Goal: Task Accomplishment & Management: Complete application form

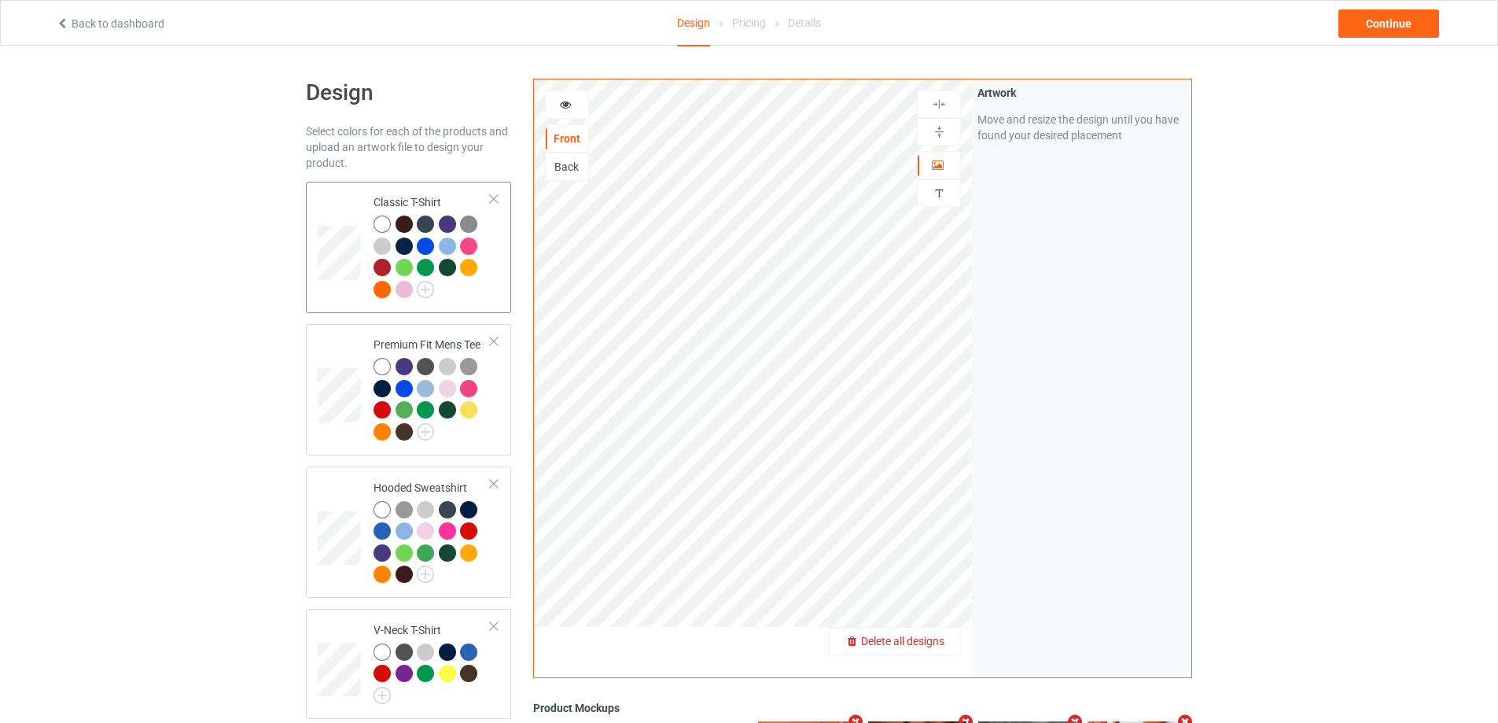
click at [929, 638] on span "Delete all designs" at bounding box center [902, 641] width 83 height 13
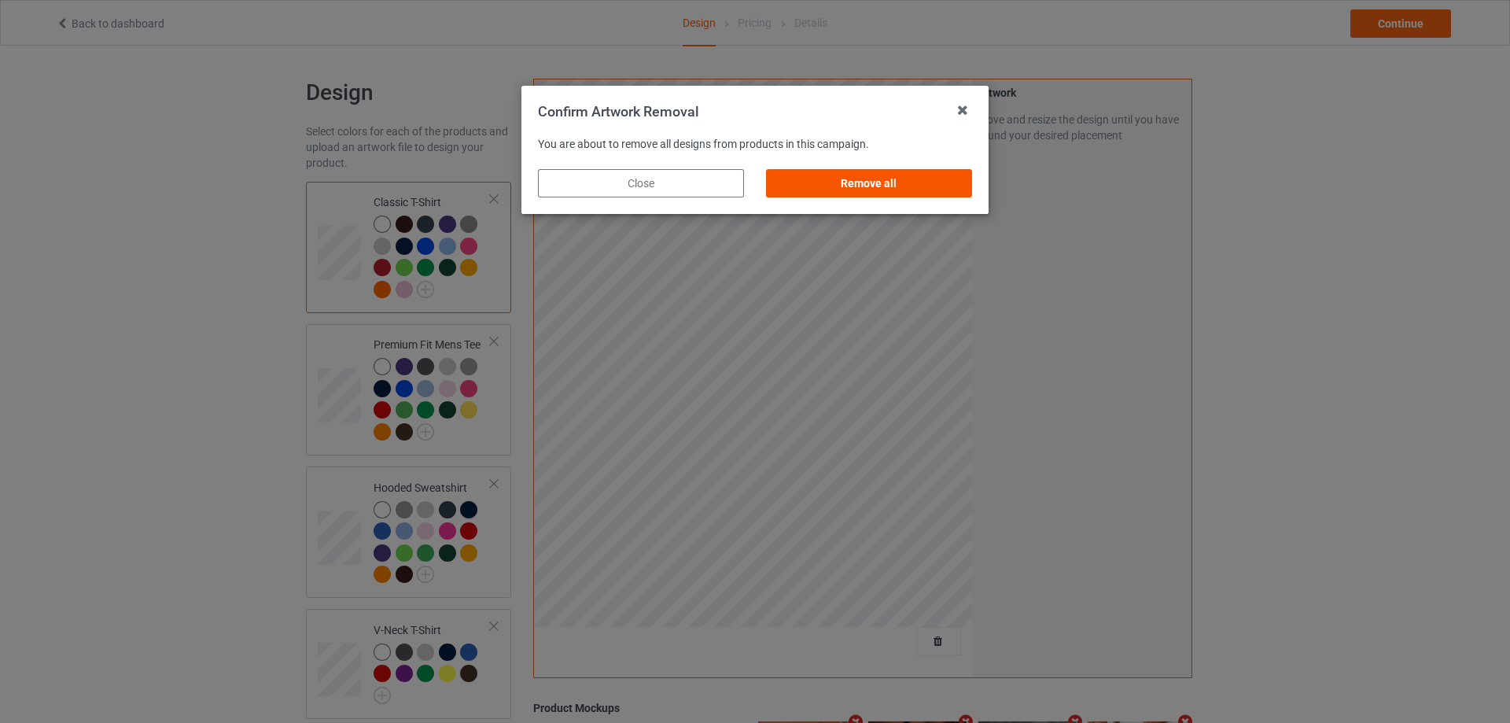
click at [861, 178] on div "Remove all" at bounding box center [869, 183] width 206 height 28
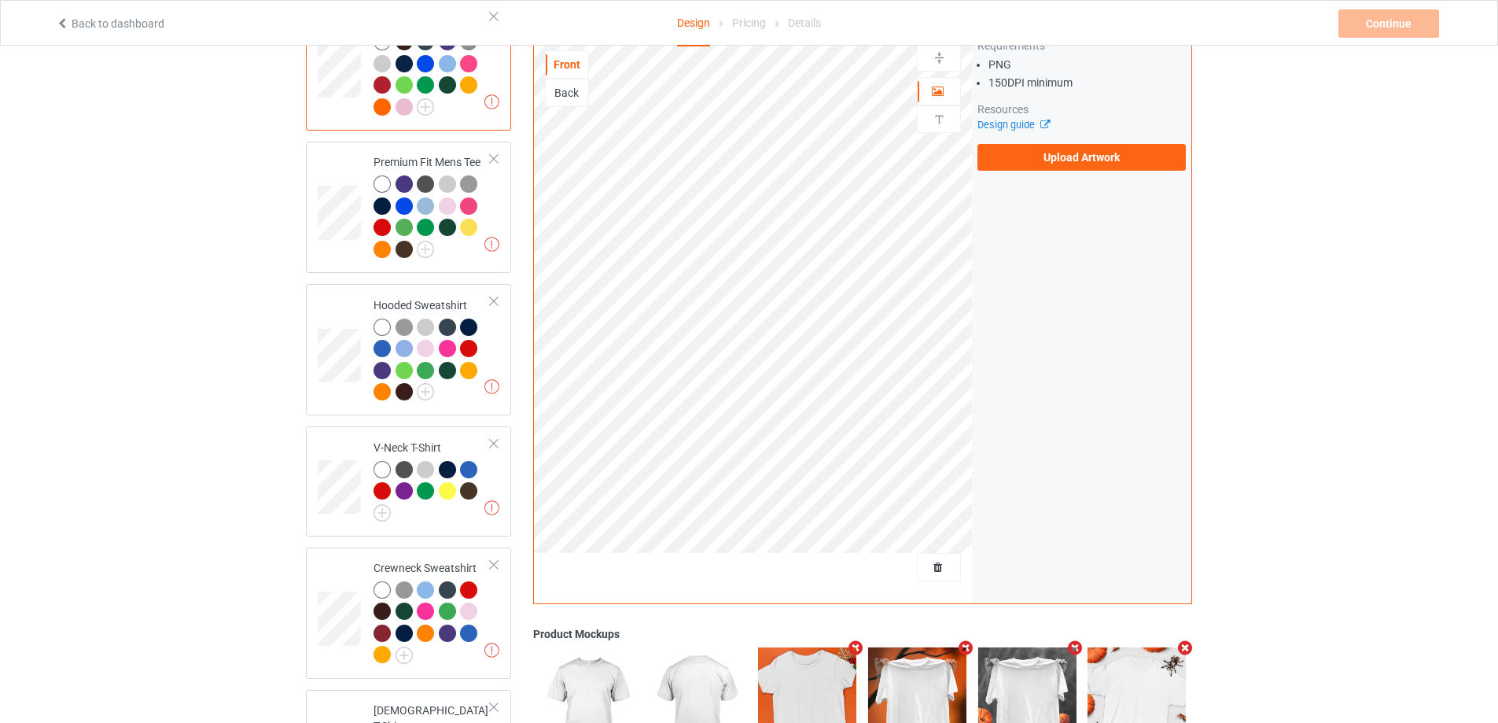
scroll to position [387, 0]
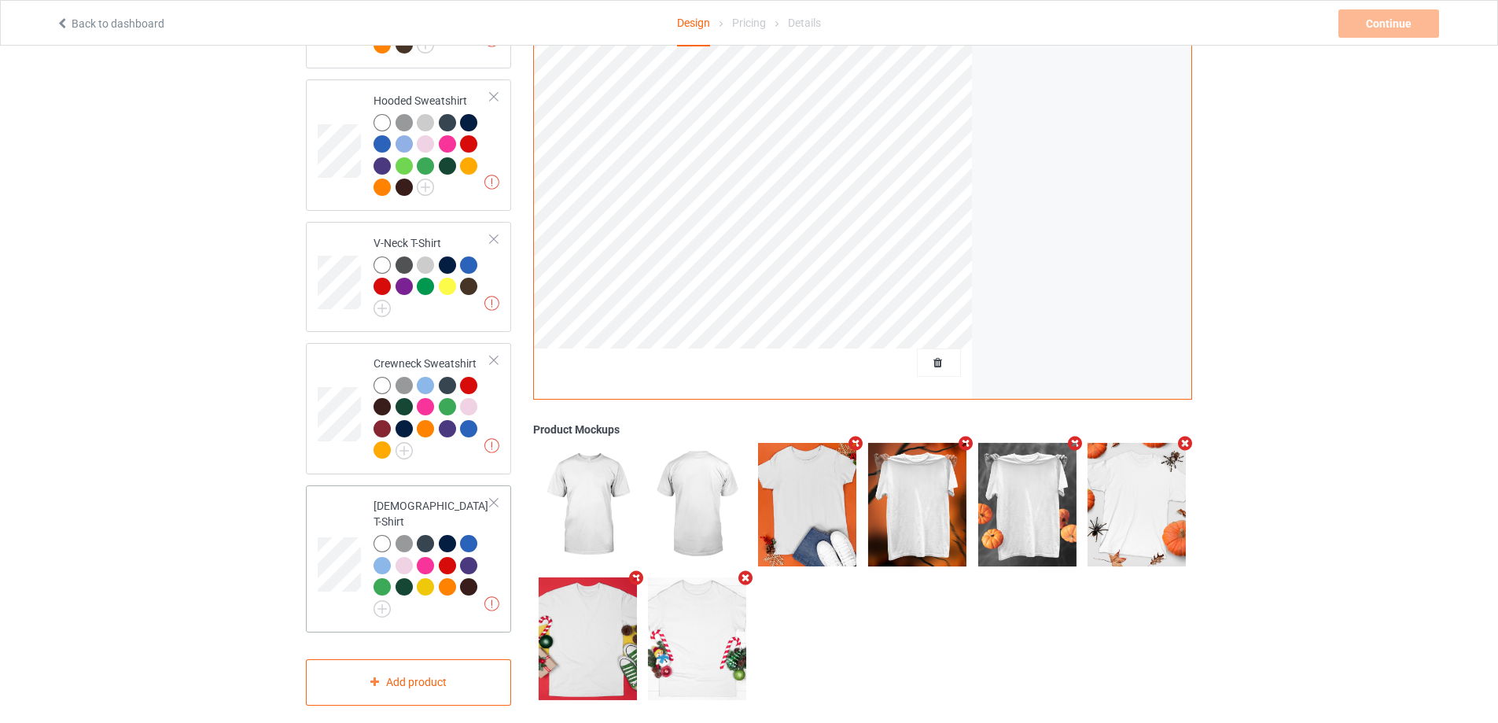
click at [494, 507] on div at bounding box center [493, 502] width 11 height 11
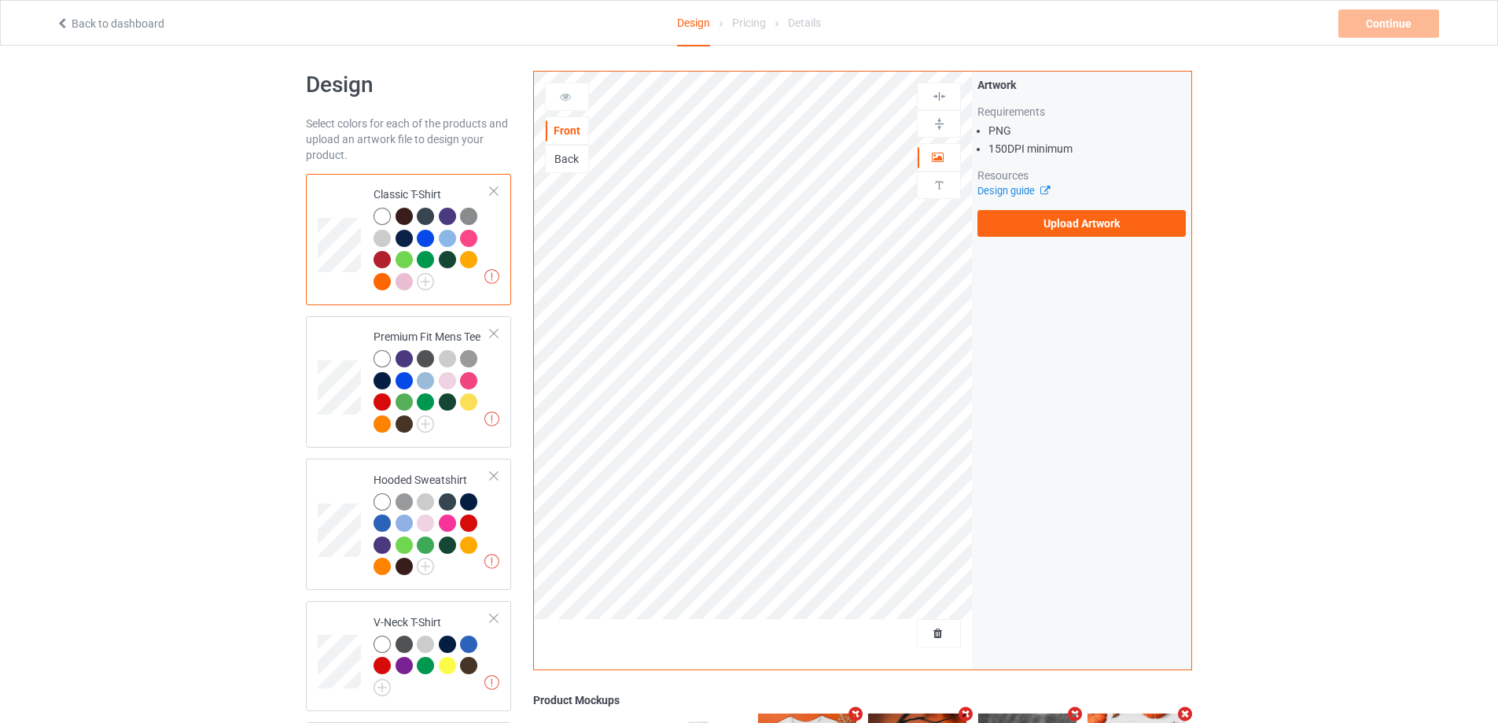
scroll to position [0, 0]
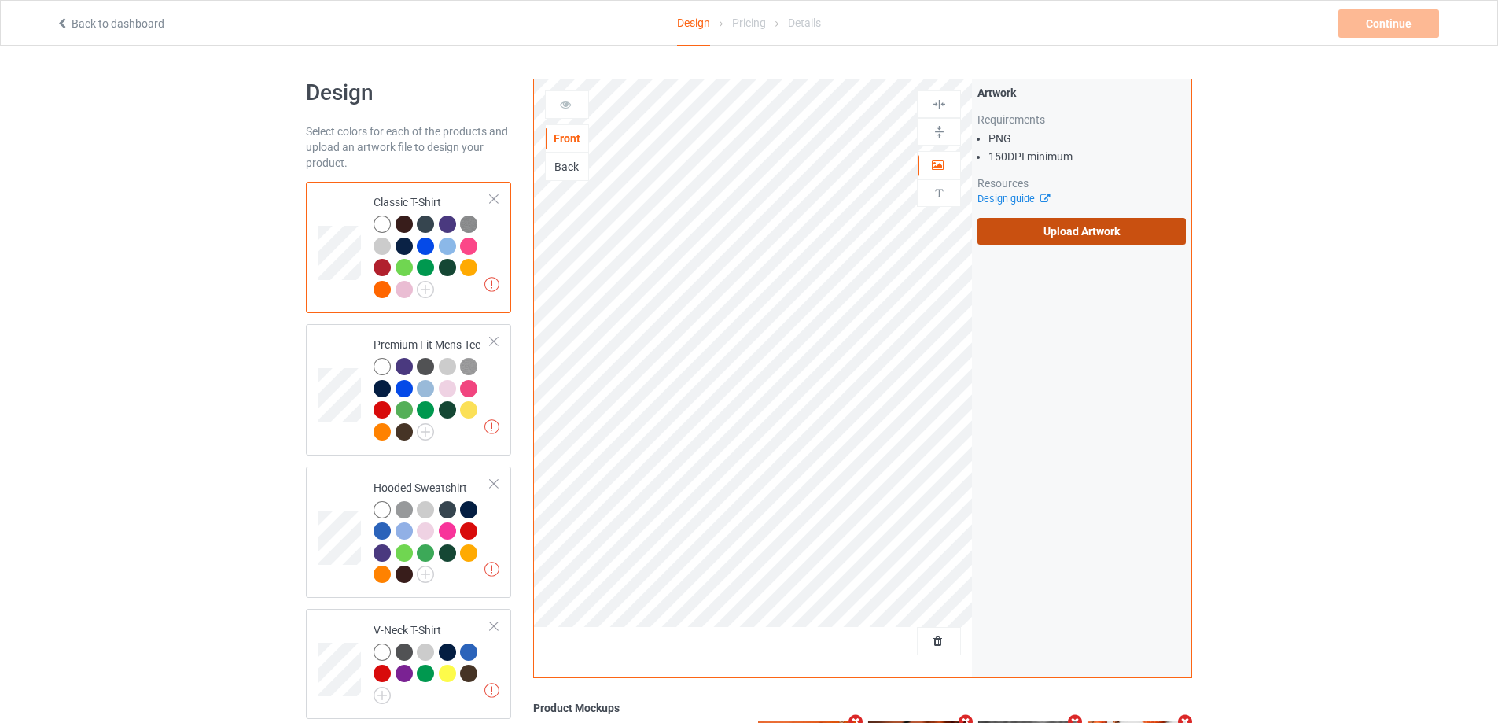
click at [1034, 234] on label "Upload Artwork" at bounding box center [1081, 231] width 208 height 27
click at [0, 0] on input "Upload Artwork" at bounding box center [0, 0] width 0 height 0
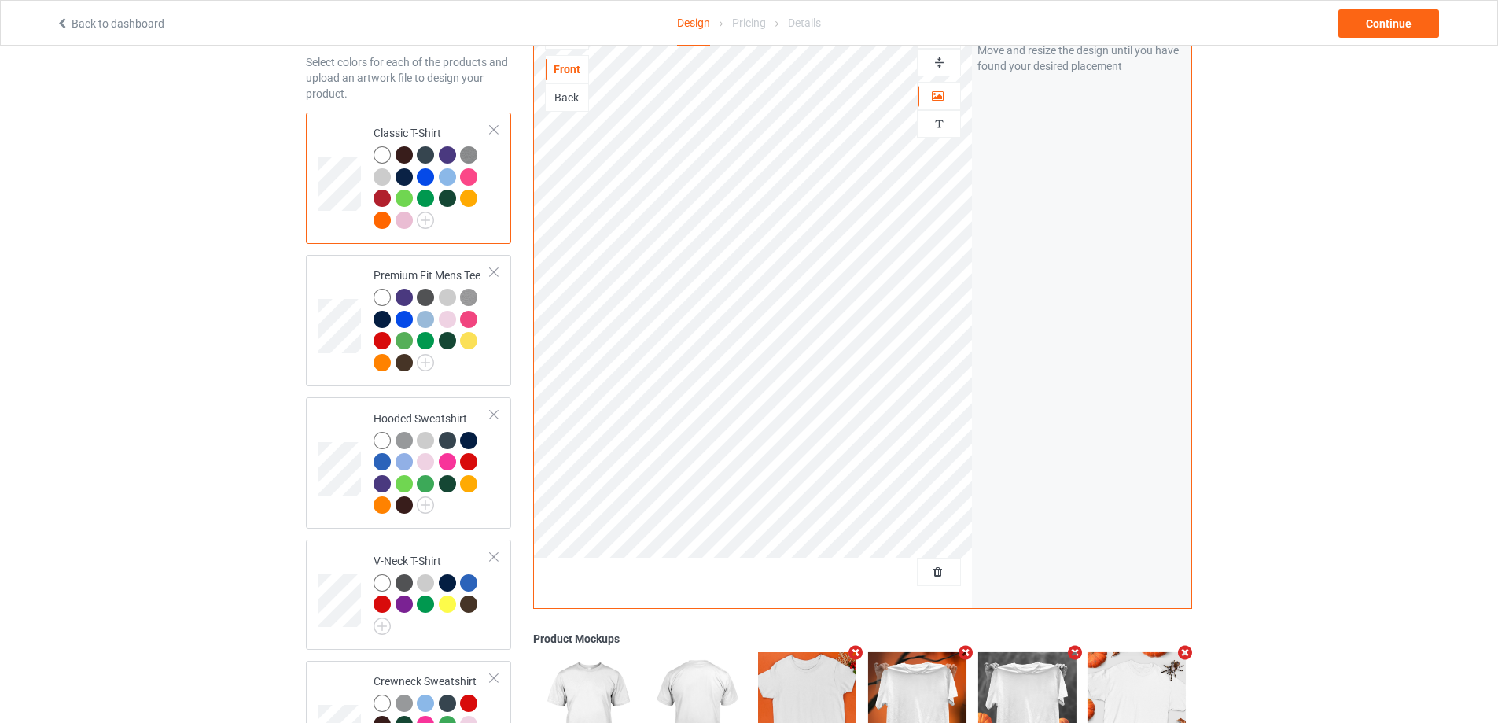
scroll to position [294, 0]
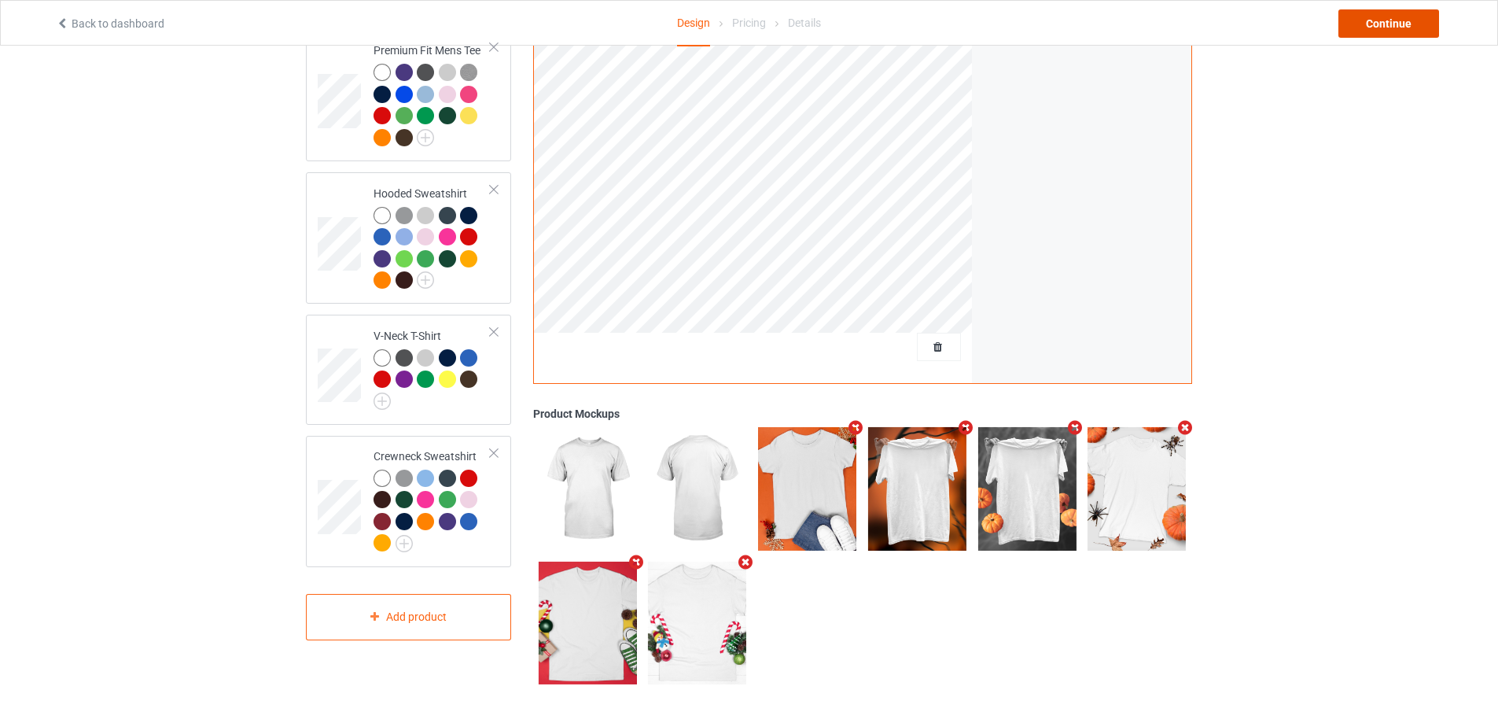
click at [1404, 27] on div "Continue" at bounding box center [1388, 23] width 101 height 28
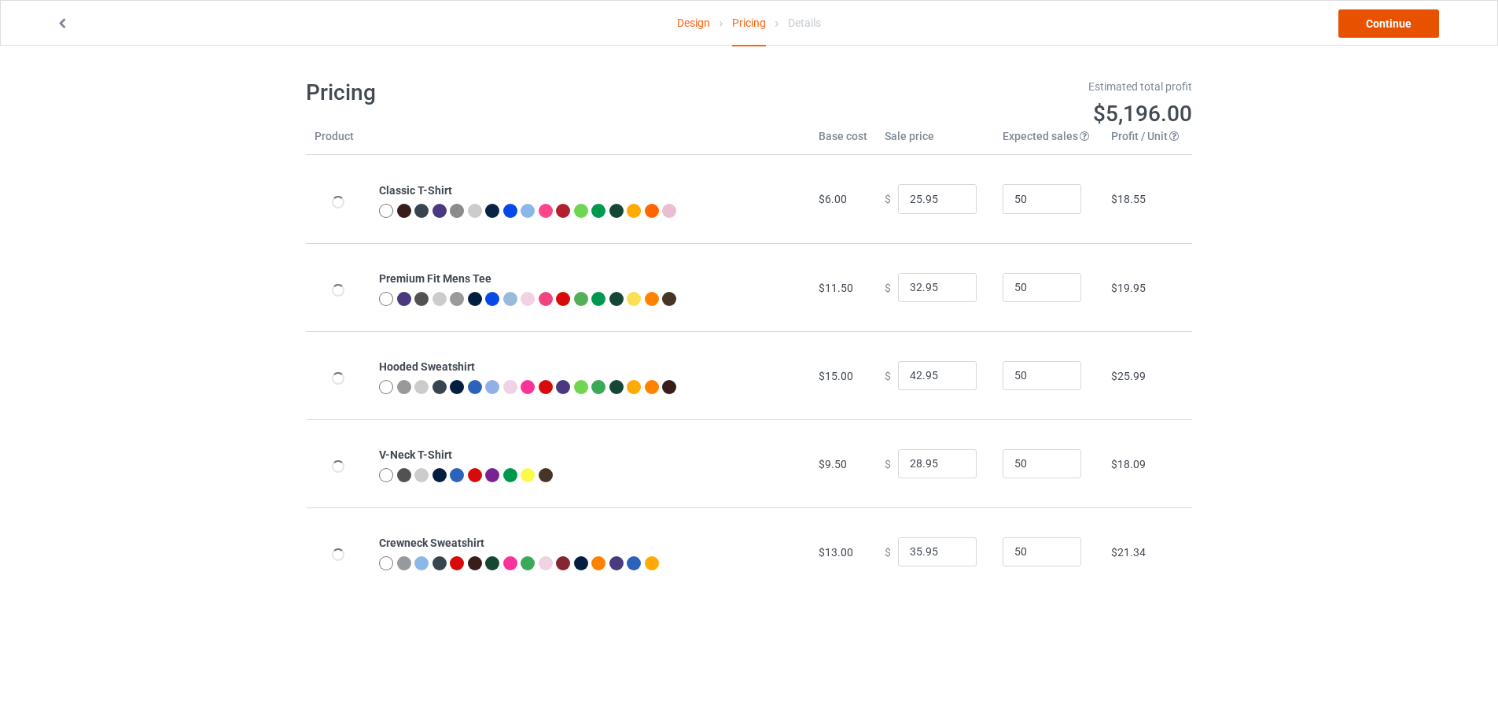
click at [1393, 24] on link "Continue" at bounding box center [1388, 23] width 101 height 28
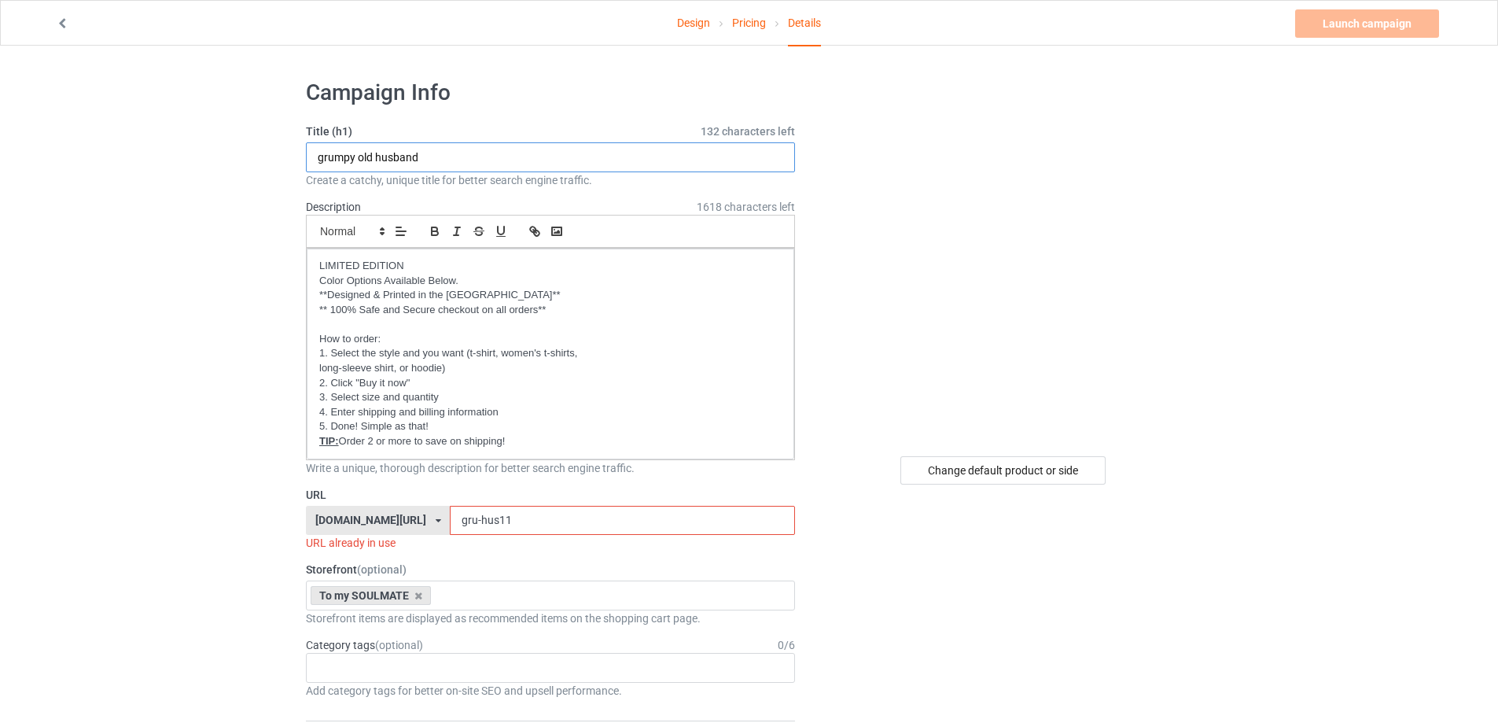
drag, startPoint x: 440, startPoint y: 153, endPoint x: 375, endPoint y: 154, distance: 64.5
click at [375, 154] on input "grumpy old husband" at bounding box center [550, 157] width 489 height 30
type input "grumpy old Wife"
drag, startPoint x: 515, startPoint y: 518, endPoint x: 425, endPoint y: 518, distance: 90.4
click at [450, 518] on input "gru-hus11" at bounding box center [622, 521] width 344 height 30
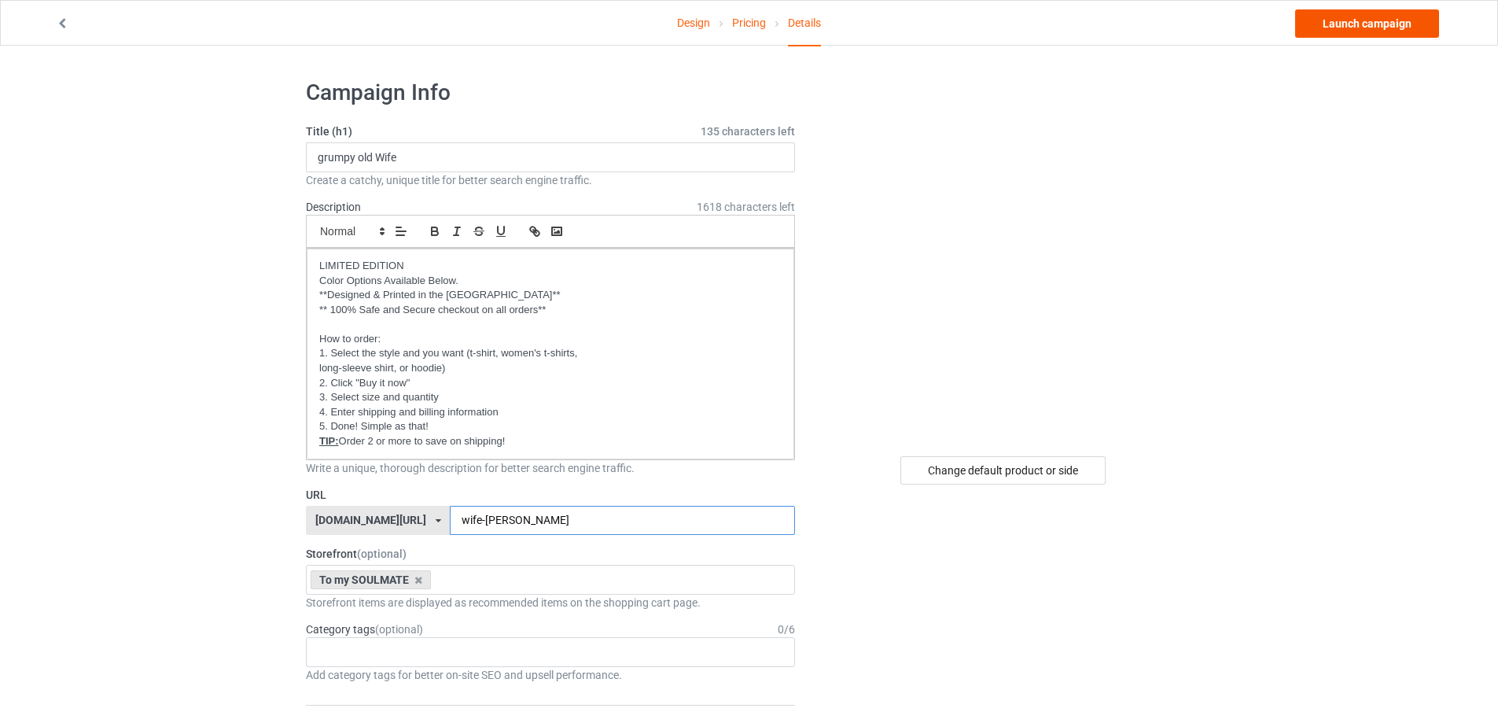
type input "wife-[PERSON_NAME]"
click at [1368, 20] on link "Launch campaign" at bounding box center [1367, 23] width 144 height 28
